Goal: Use online tool/utility: Utilize a website feature to perform a specific function

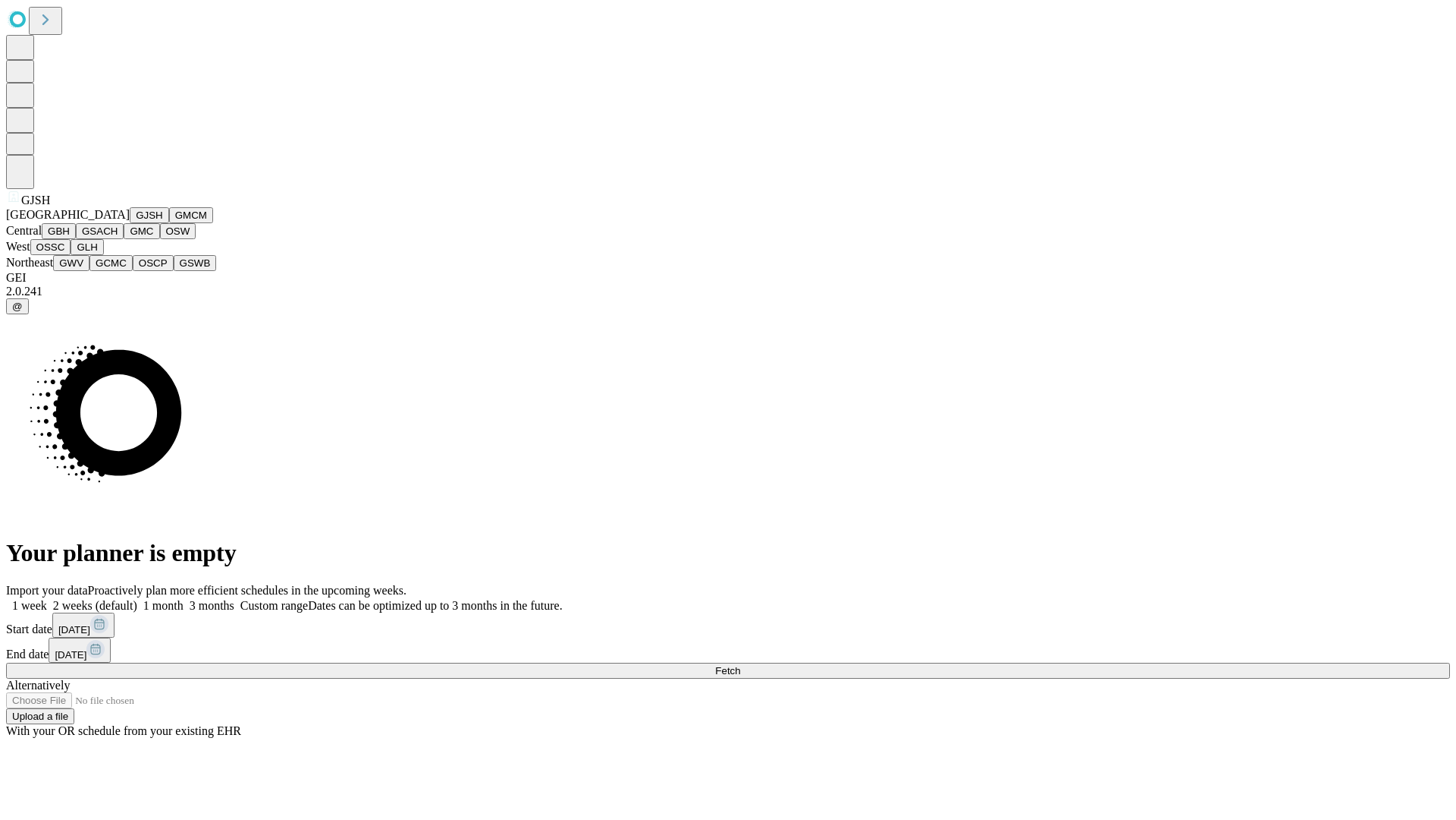
click at [130, 223] on button "GJSH" at bounding box center [150, 215] width 39 height 16
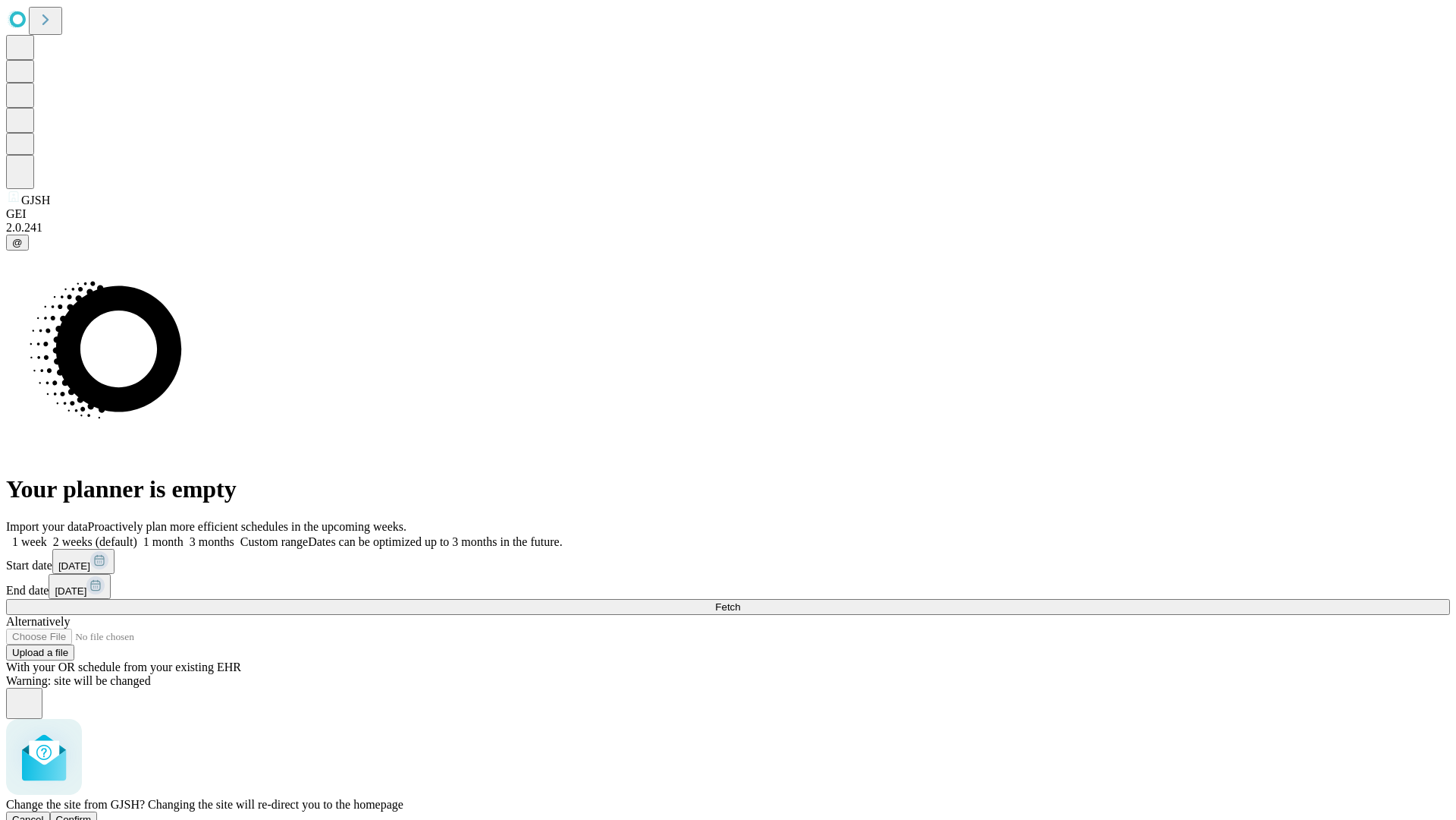
click at [92, 814] on span "Confirm" at bounding box center [74, 819] width 36 height 12
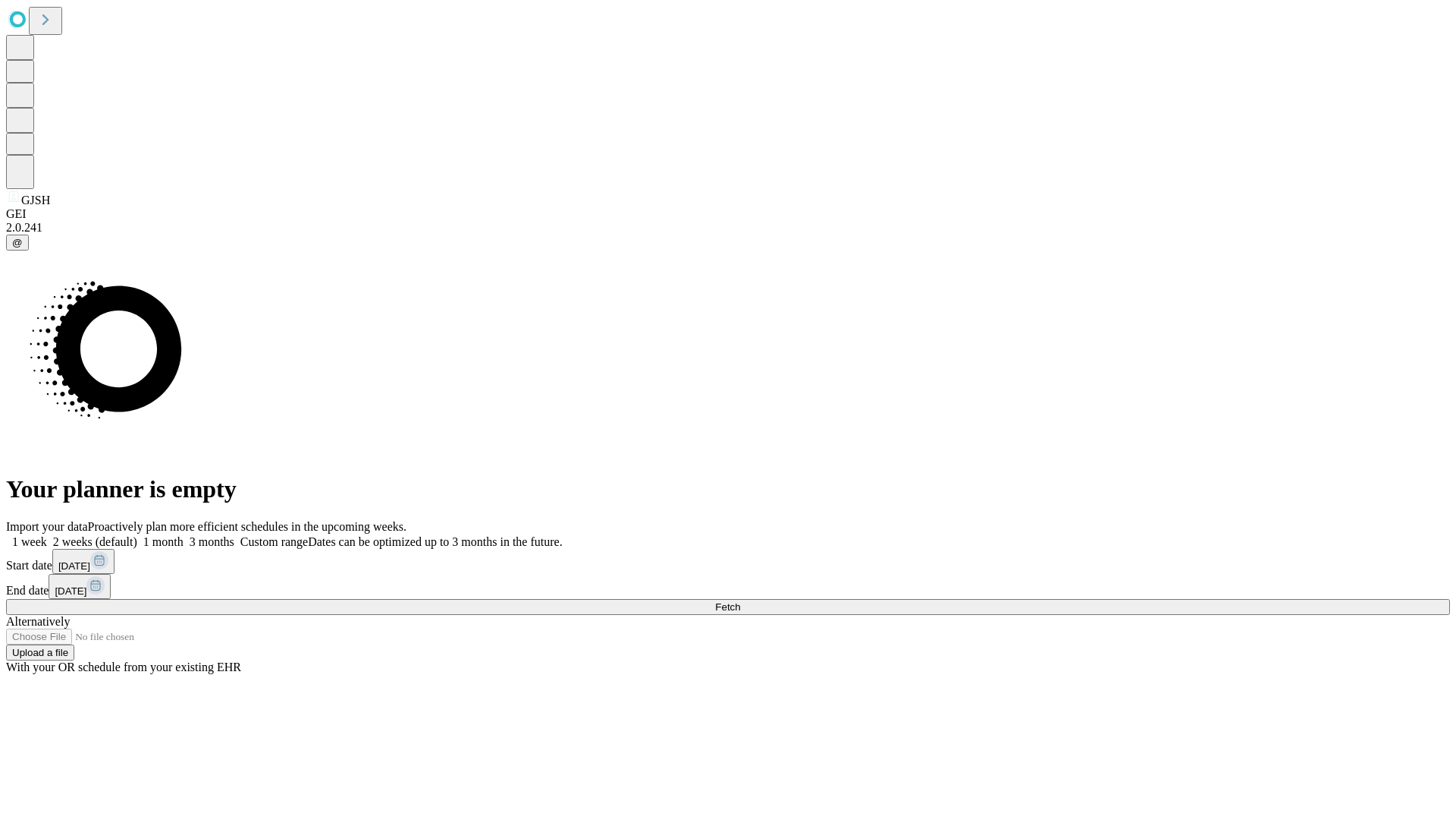
click at [137, 535] on label "2 weeks (default)" at bounding box center [92, 541] width 90 height 13
click at [741, 601] on span "Fetch" at bounding box center [728, 606] width 25 height 12
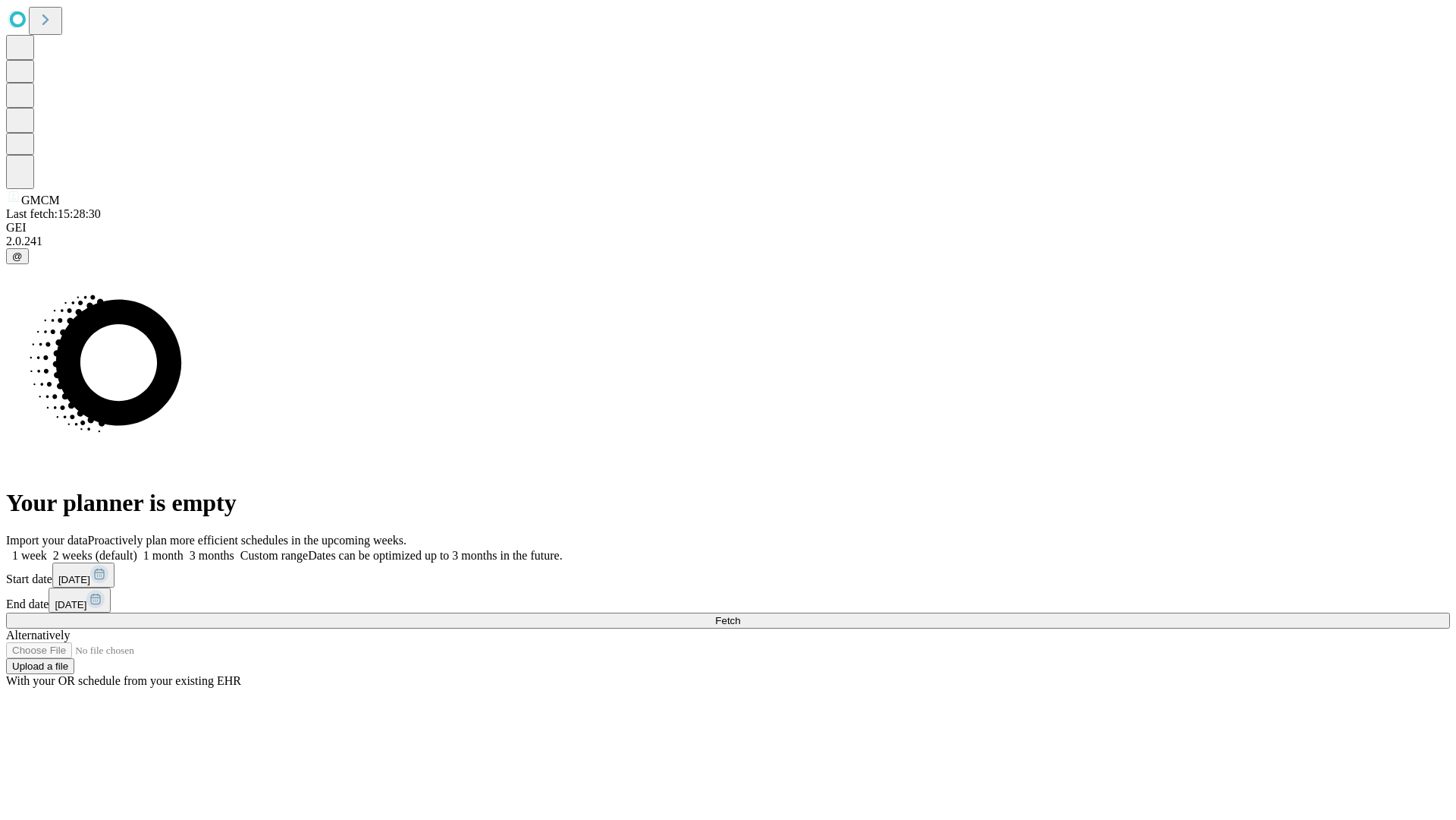
click at [137, 549] on label "2 weeks (default)" at bounding box center [92, 555] width 90 height 13
click at [741, 615] on span "Fetch" at bounding box center [728, 620] width 25 height 12
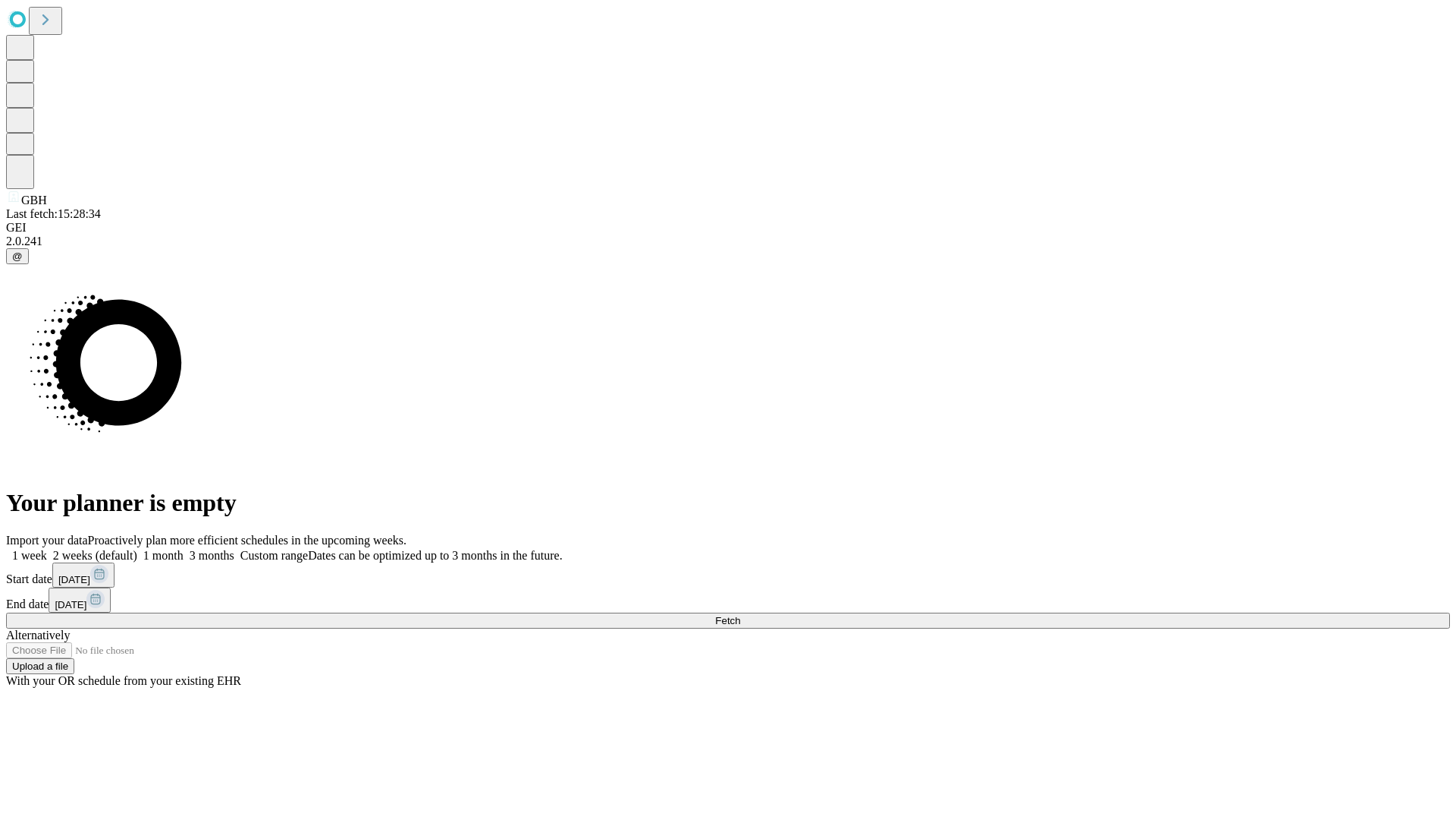
click at [137, 549] on label "2 weeks (default)" at bounding box center [92, 555] width 90 height 13
click at [741, 615] on span "Fetch" at bounding box center [728, 620] width 25 height 12
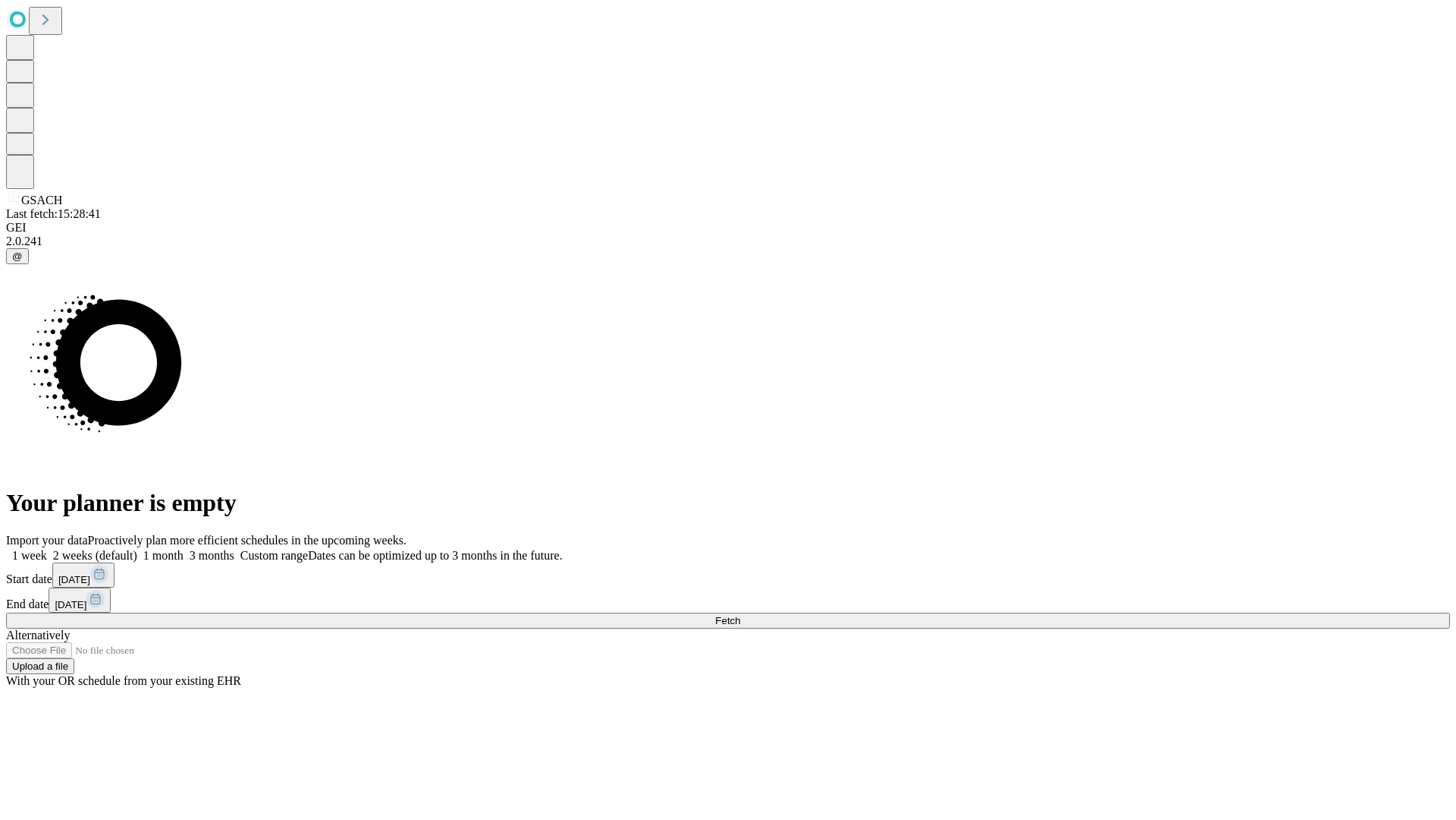
click at [137, 549] on label "2 weeks (default)" at bounding box center [92, 555] width 90 height 13
click at [741, 615] on span "Fetch" at bounding box center [728, 620] width 25 height 12
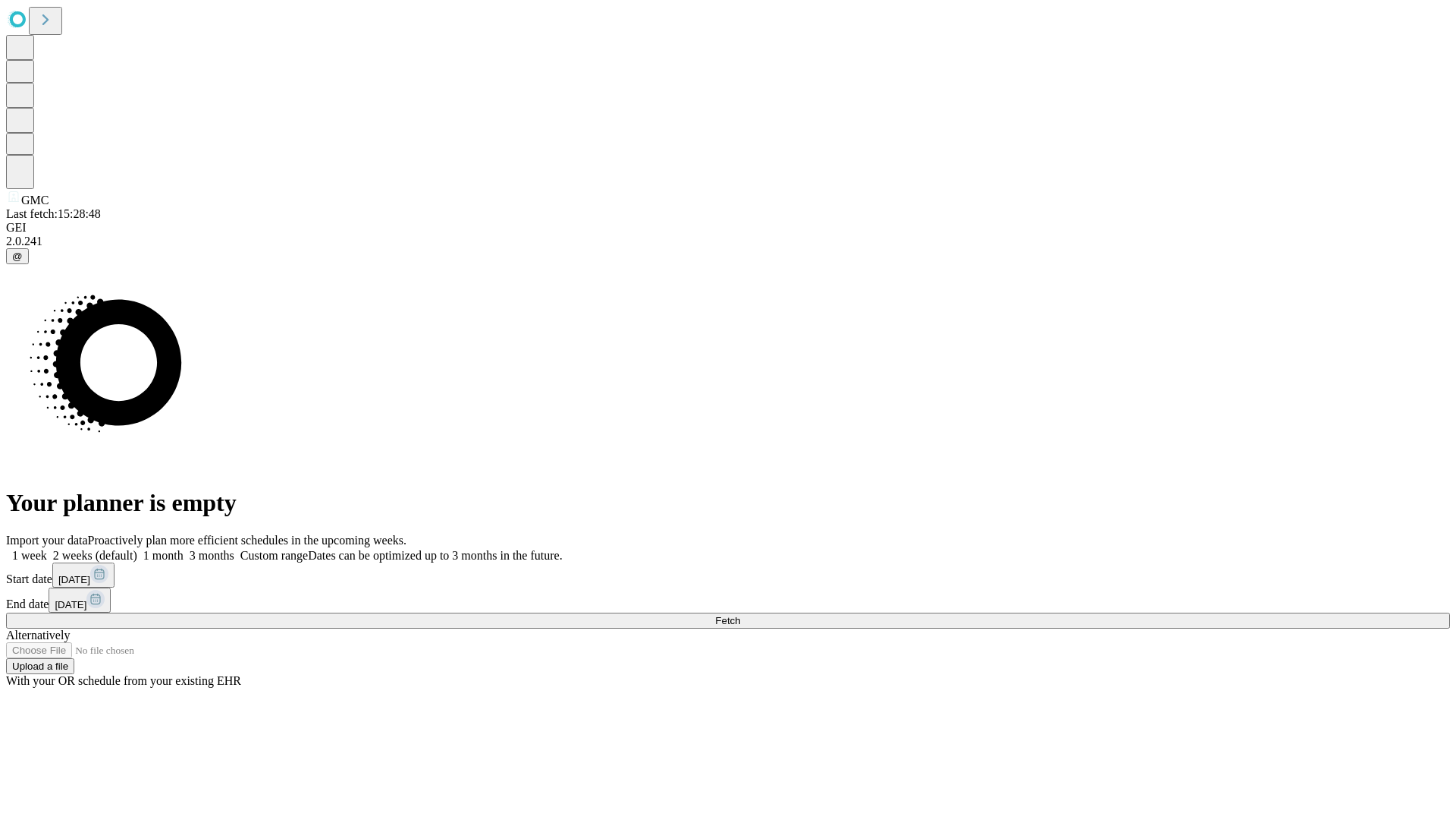
click at [137, 549] on label "2 weeks (default)" at bounding box center [92, 555] width 90 height 13
click at [741, 615] on span "Fetch" at bounding box center [728, 620] width 25 height 12
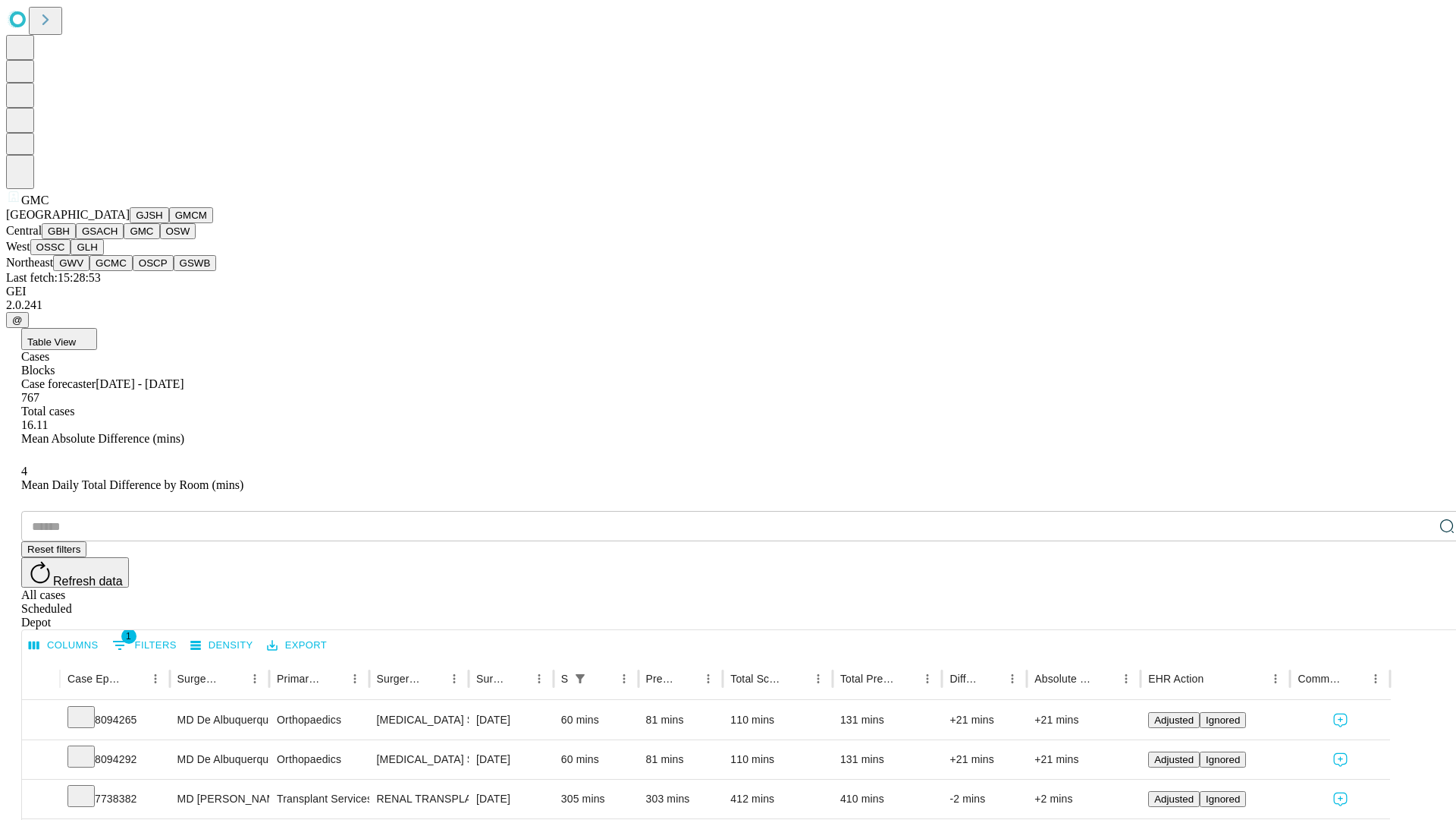
click at [160, 239] on button "OSW" at bounding box center [178, 231] width 37 height 16
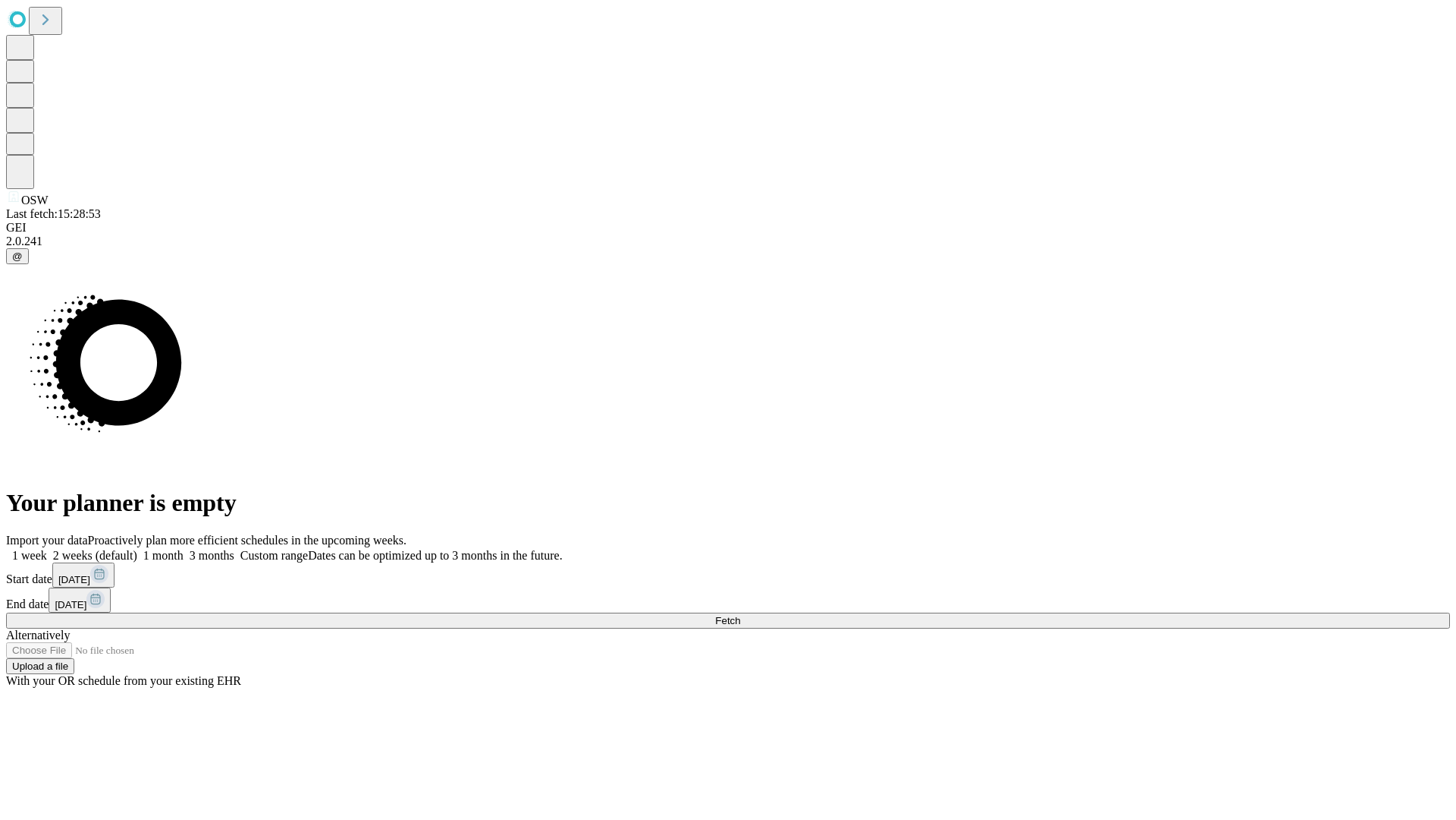
click at [741, 615] on span "Fetch" at bounding box center [728, 620] width 25 height 12
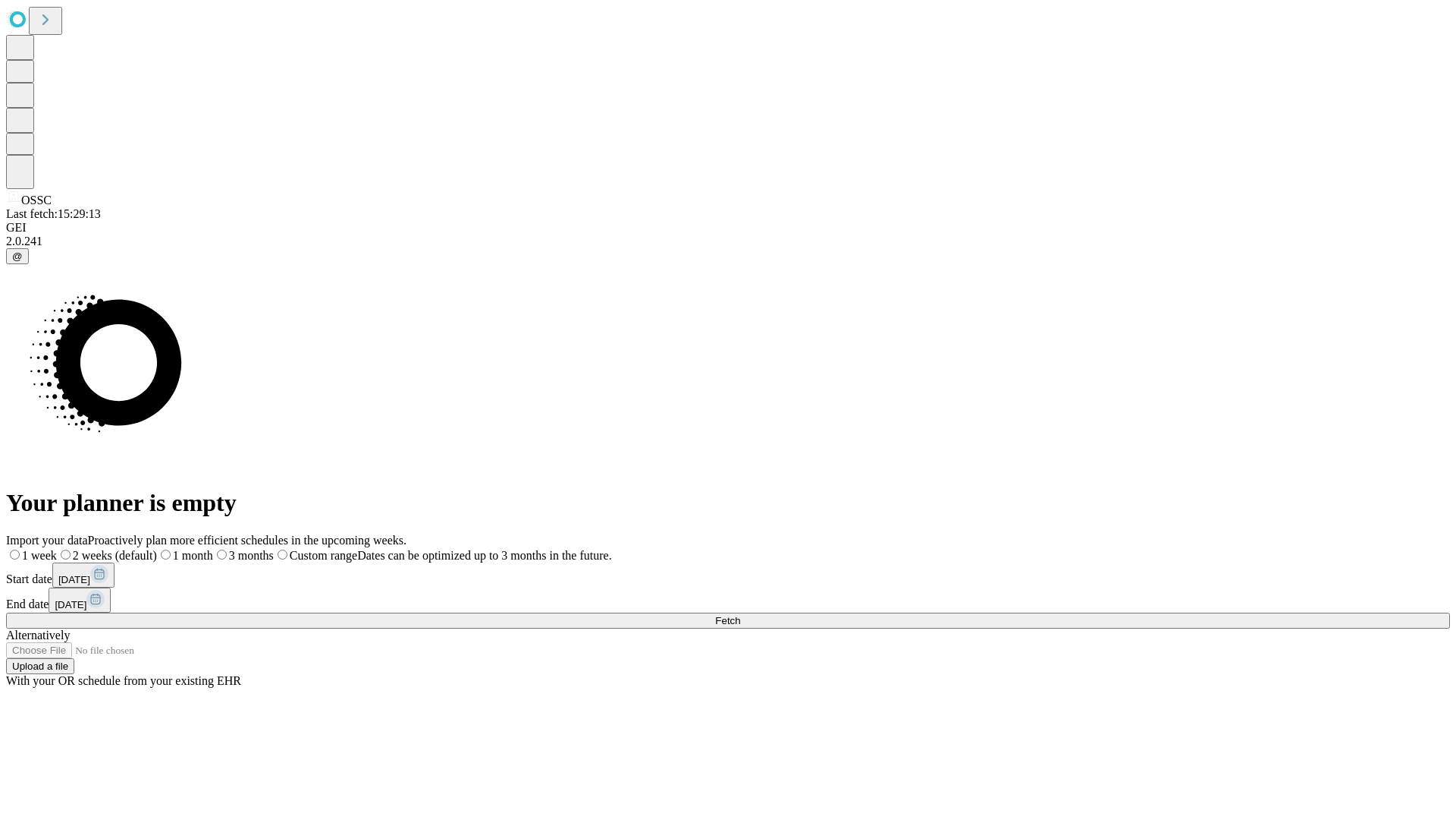
click at [157, 549] on label "2 weeks (default)" at bounding box center [107, 555] width 100 height 13
click at [741, 615] on span "Fetch" at bounding box center [728, 620] width 25 height 12
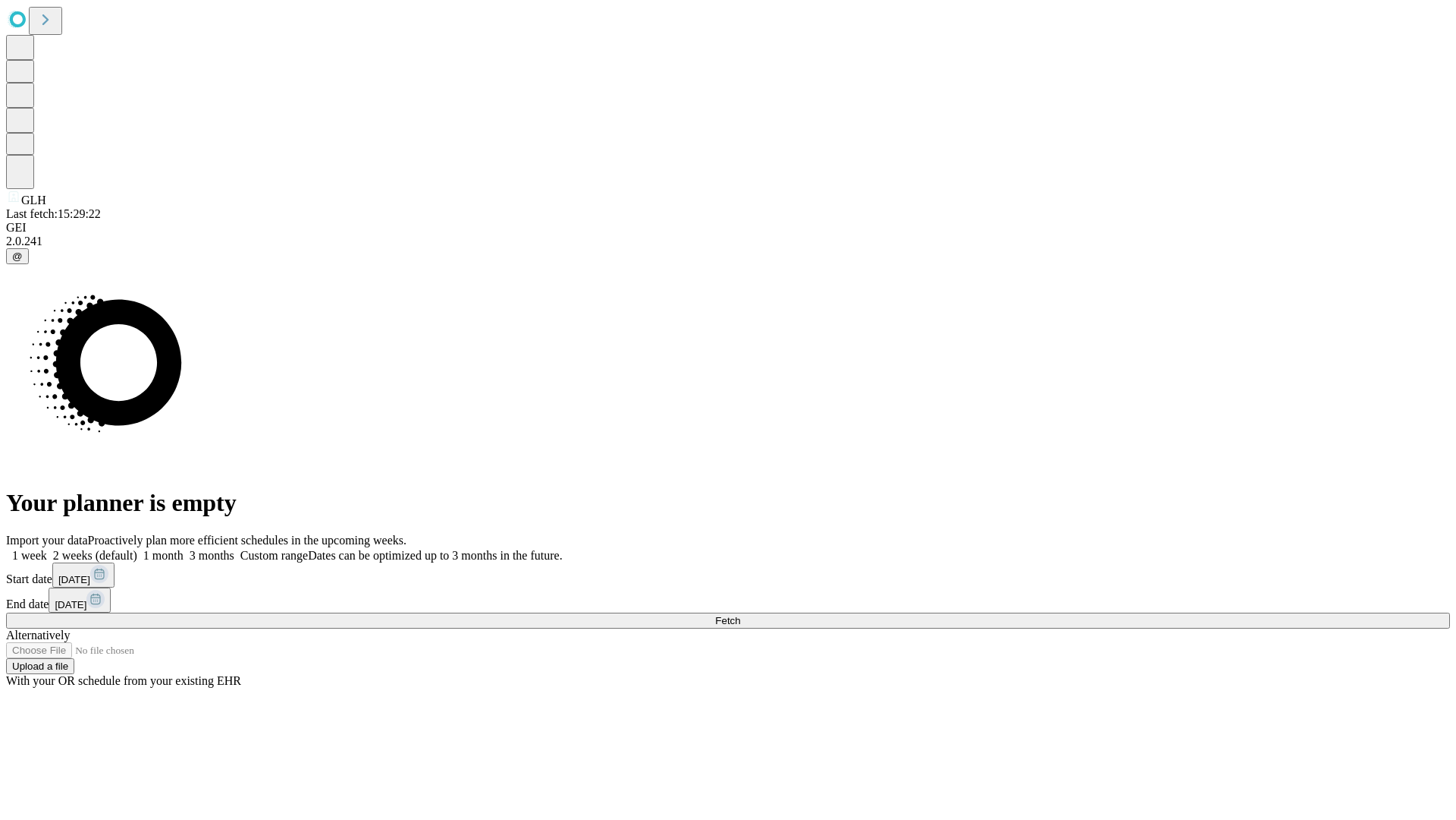
click at [137, 549] on label "2 weeks (default)" at bounding box center [92, 555] width 90 height 13
click at [741, 615] on span "Fetch" at bounding box center [728, 620] width 25 height 12
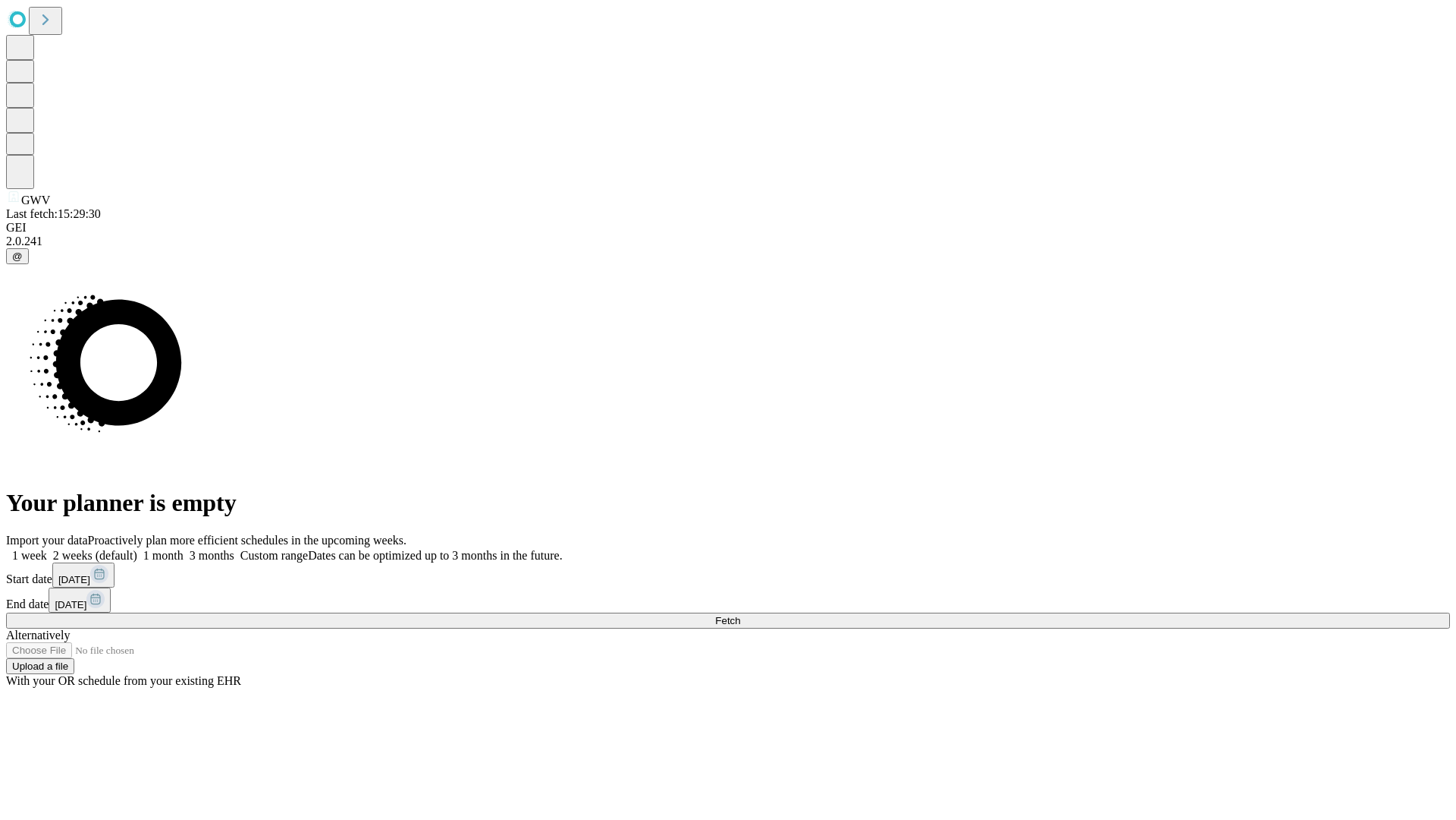
click at [741, 615] on span "Fetch" at bounding box center [728, 620] width 25 height 12
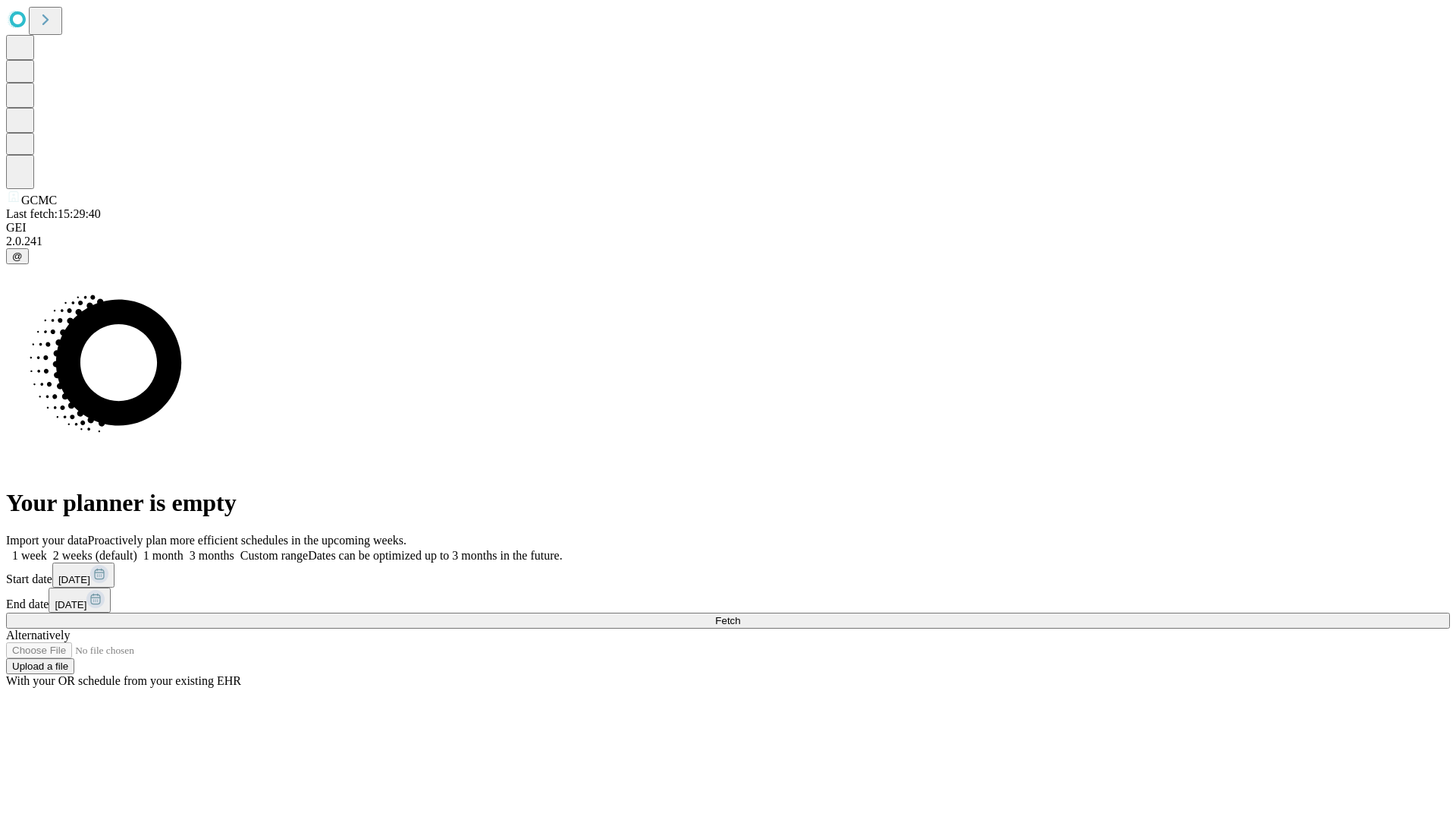
click at [137, 549] on label "2 weeks (default)" at bounding box center [92, 555] width 90 height 13
click at [741, 615] on span "Fetch" at bounding box center [728, 620] width 25 height 12
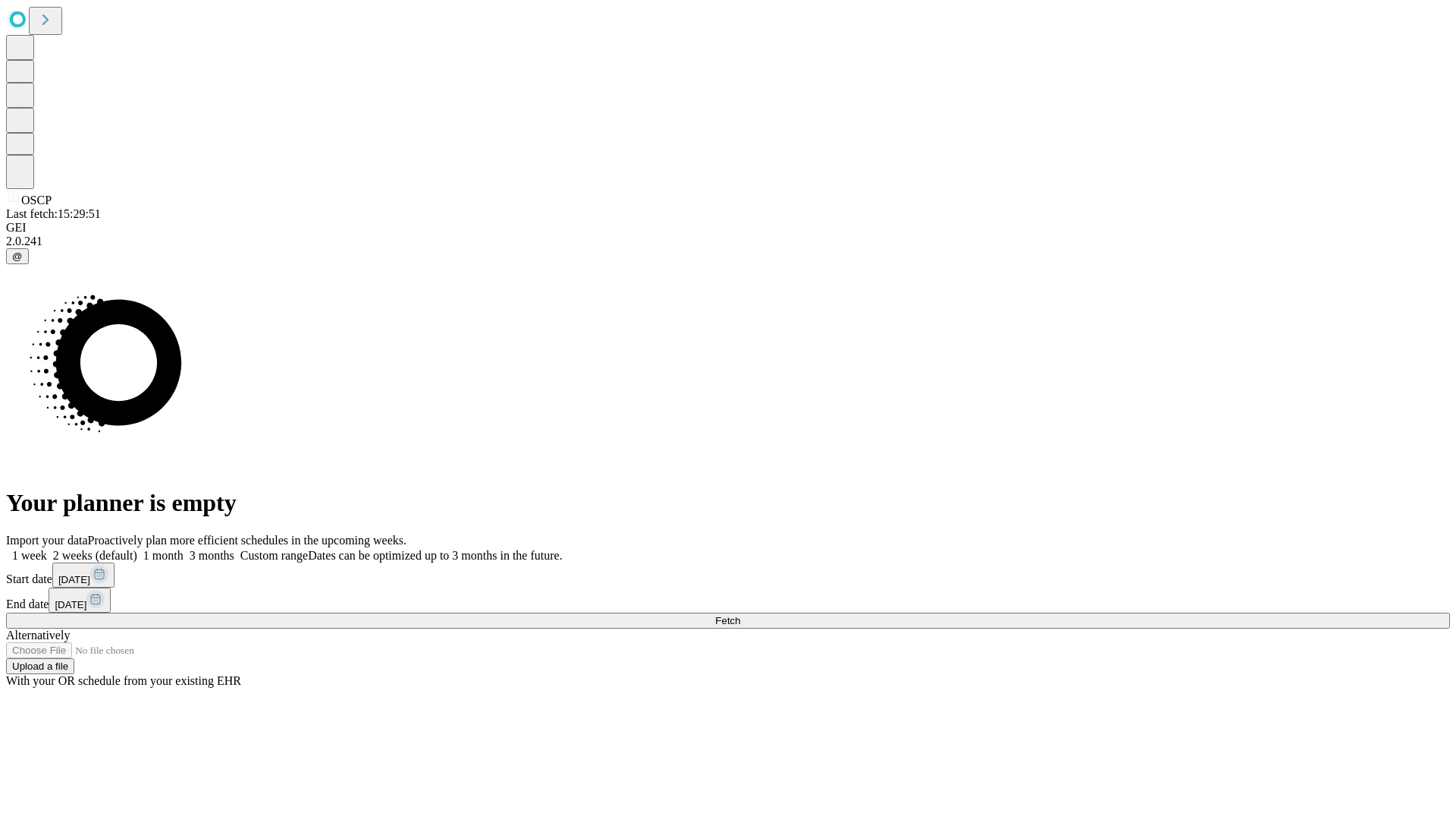
click at [137, 549] on label "2 weeks (default)" at bounding box center [92, 555] width 90 height 13
click at [741, 615] on span "Fetch" at bounding box center [728, 620] width 25 height 12
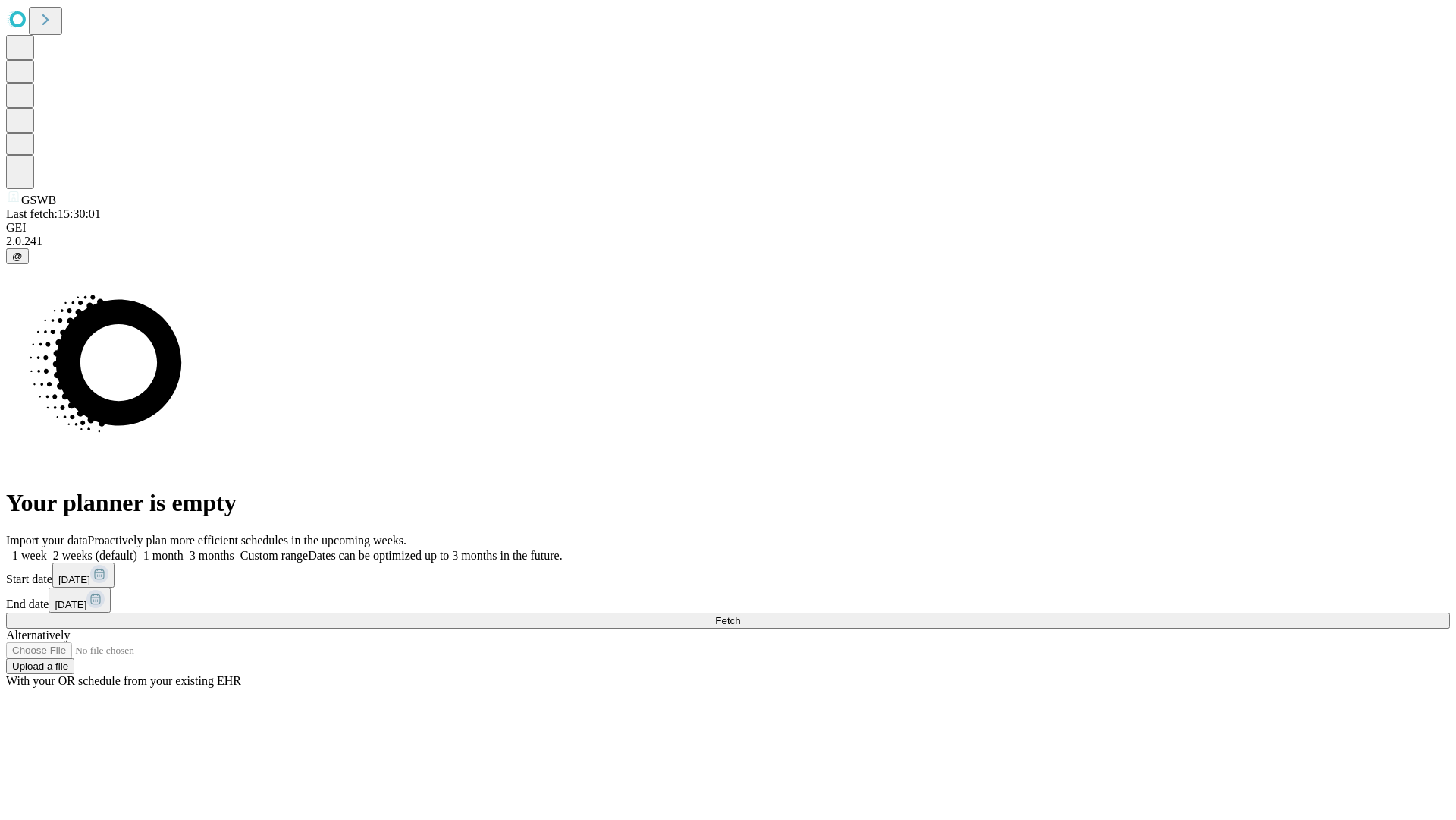
click at [137, 549] on label "2 weeks (default)" at bounding box center [92, 555] width 90 height 13
click at [741, 615] on span "Fetch" at bounding box center [728, 620] width 25 height 12
